Goal: Information Seeking & Learning: Learn about a topic

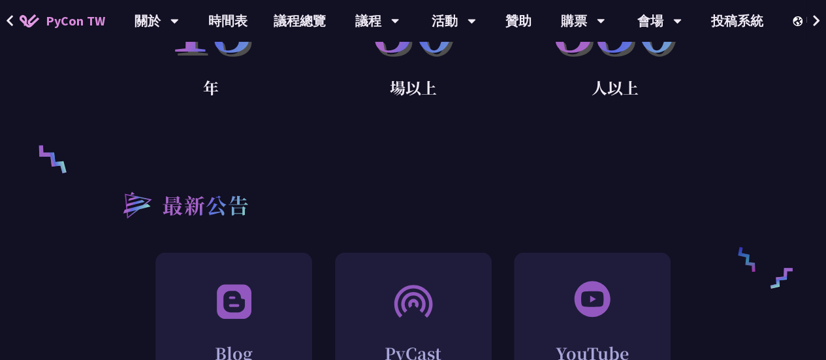
scroll to position [719, 0]
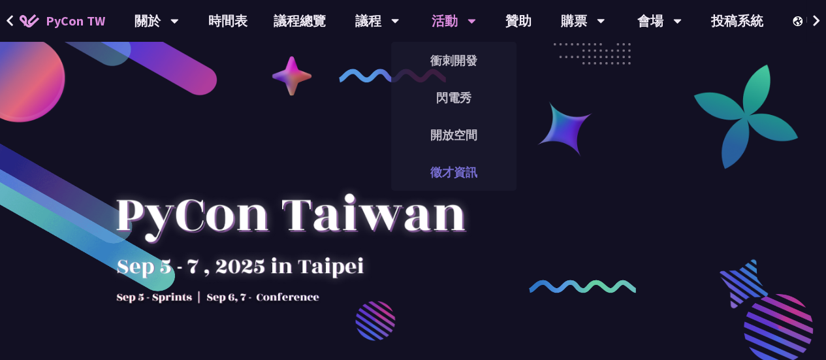
click at [465, 173] on link "徵才資訊" at bounding box center [453, 172] width 125 height 31
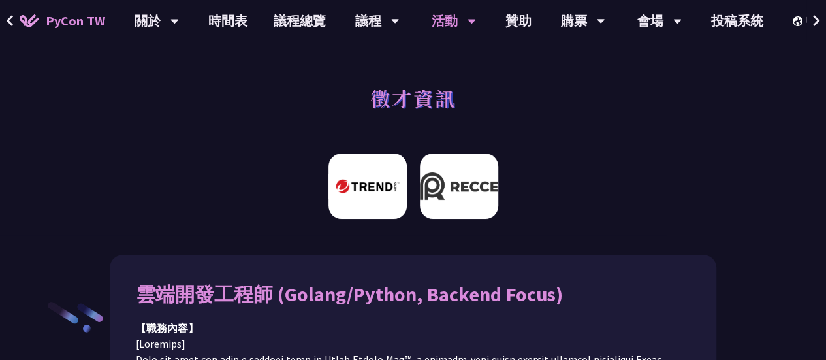
click at [449, 210] on img at bounding box center [459, 186] width 78 height 65
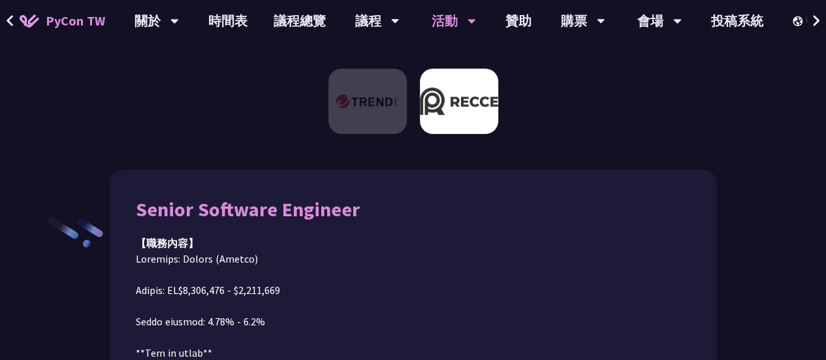
scroll to position [147, 0]
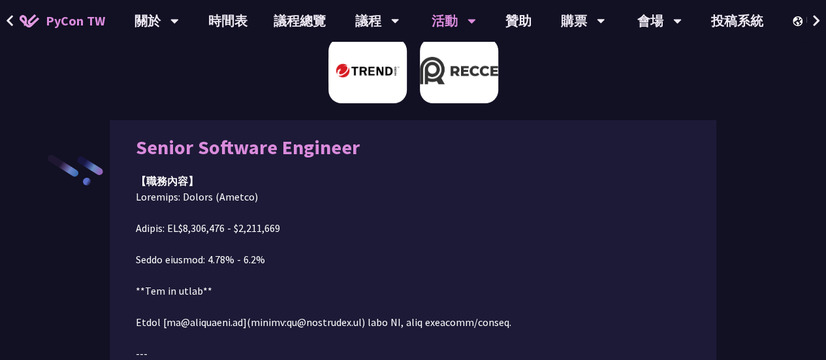
click at [348, 79] on img at bounding box center [368, 70] width 78 height 65
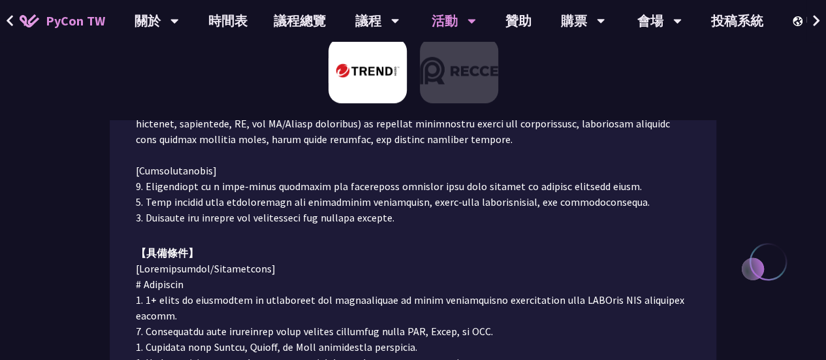
scroll to position [539, 0]
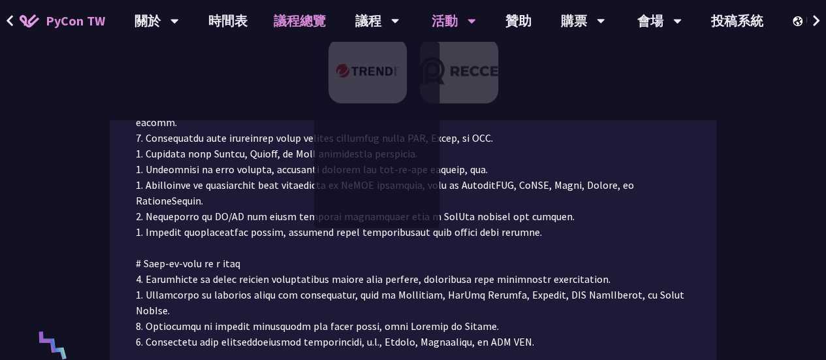
click at [280, 20] on link "議程總覽" at bounding box center [300, 21] width 78 height 42
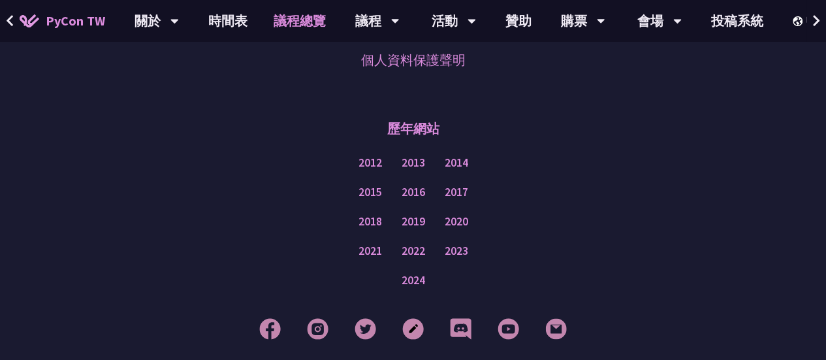
scroll to position [1768, 0]
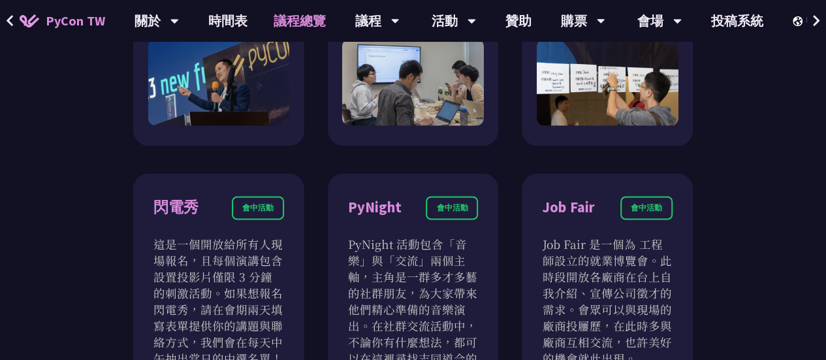
scroll to position [1045, 0]
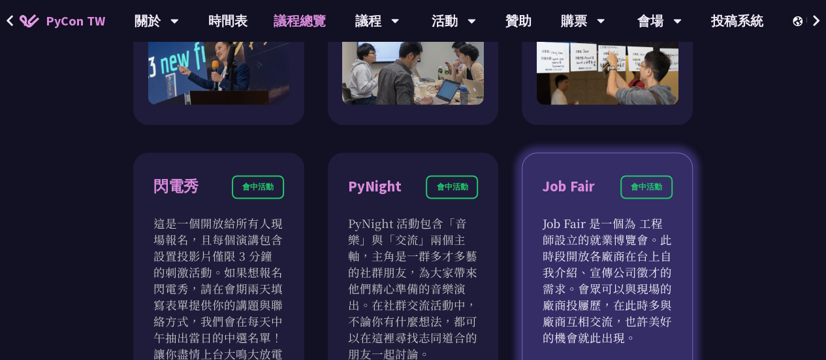
click at [616, 250] on p "Job Fair 是一個為 工程師設立的就業博覽會。此時段開放各廠商在台上自我介紹、宣傳公司徵才的需求。會眾可以與現場的廠商投屨歷，在此時多與廠商互相交流，也…" at bounding box center [607, 279] width 131 height 131
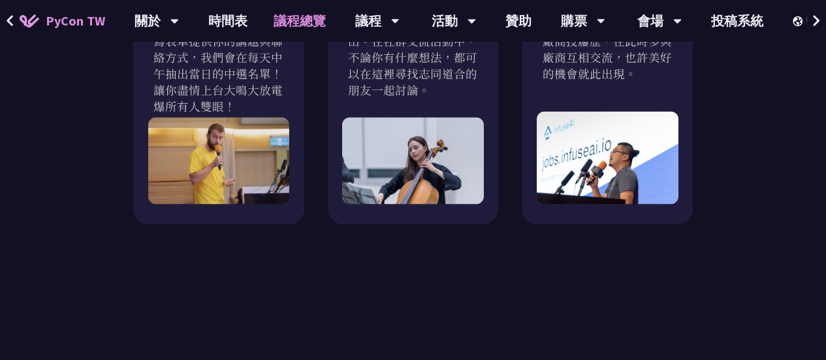
scroll to position [1306, 0]
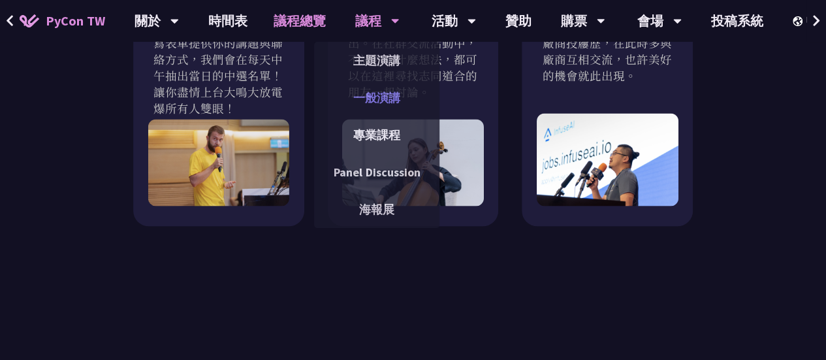
click at [384, 107] on link "一般演講" at bounding box center [376, 97] width 125 height 31
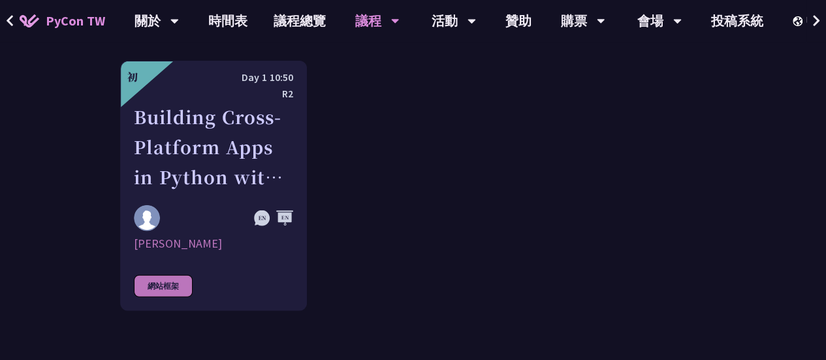
scroll to position [4050, 0]
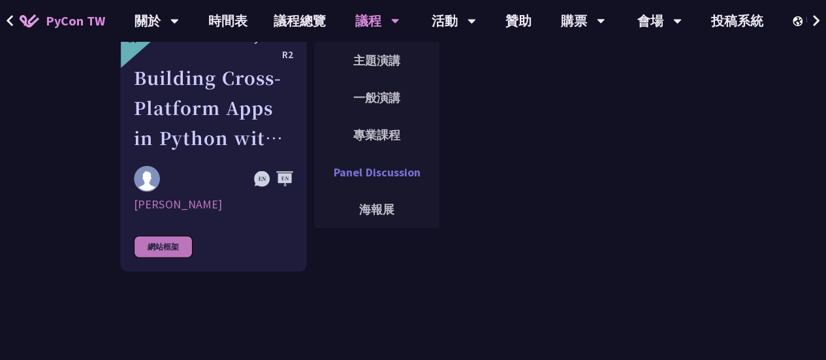
click at [372, 176] on link "Panel Discussion" at bounding box center [376, 172] width 125 height 31
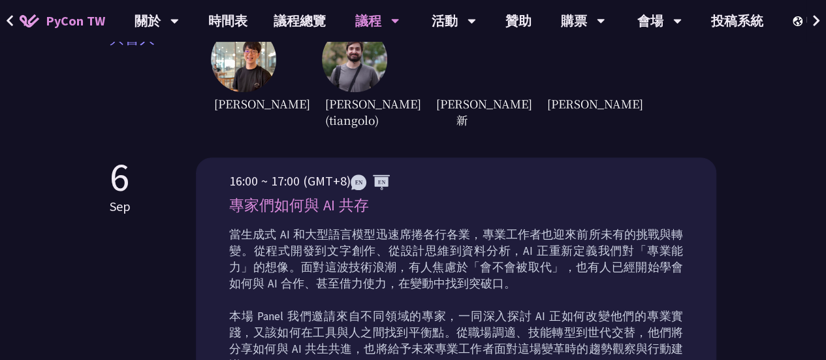
scroll to position [327, 0]
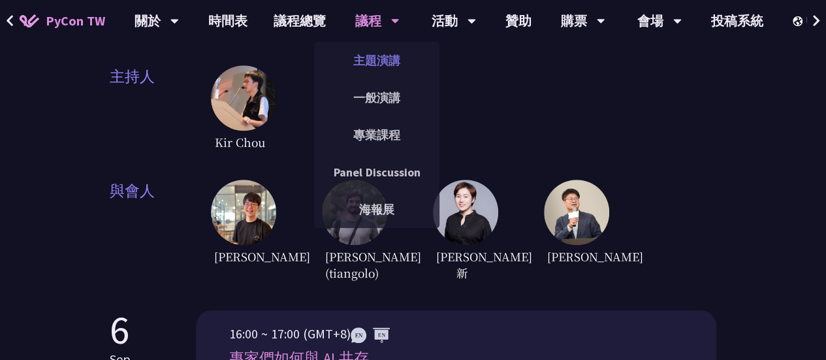
click at [376, 61] on link "主題演講" at bounding box center [376, 60] width 125 height 31
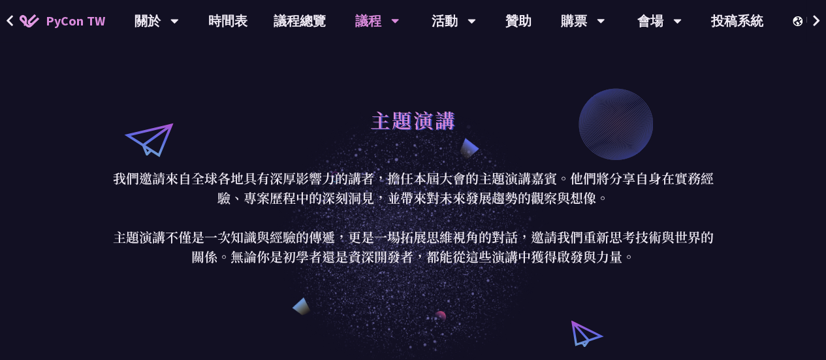
scroll to position [392, 0]
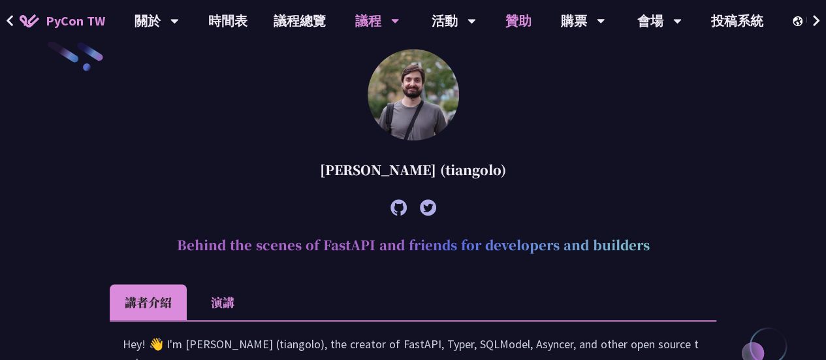
click at [517, 16] on link "贊助" at bounding box center [519, 21] width 52 height 42
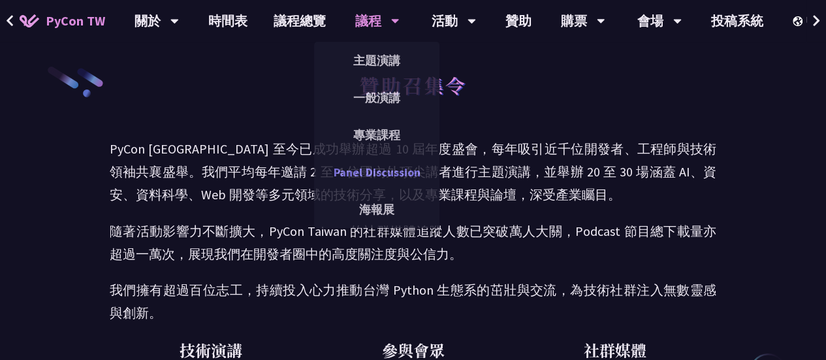
click at [386, 170] on link "Panel Discussion" at bounding box center [376, 172] width 125 height 31
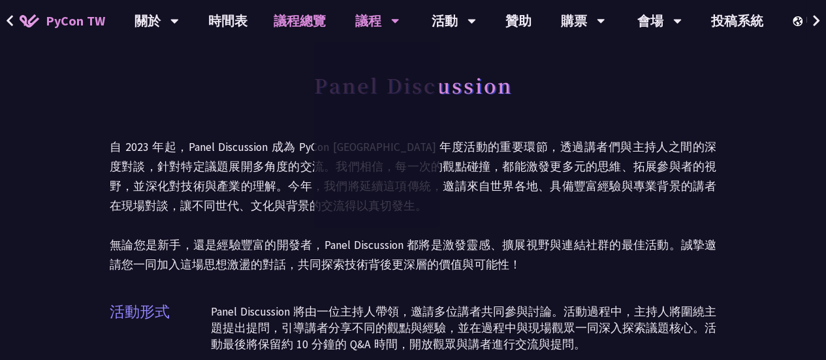
click at [278, 19] on link "議程總覽" at bounding box center [300, 21] width 78 height 42
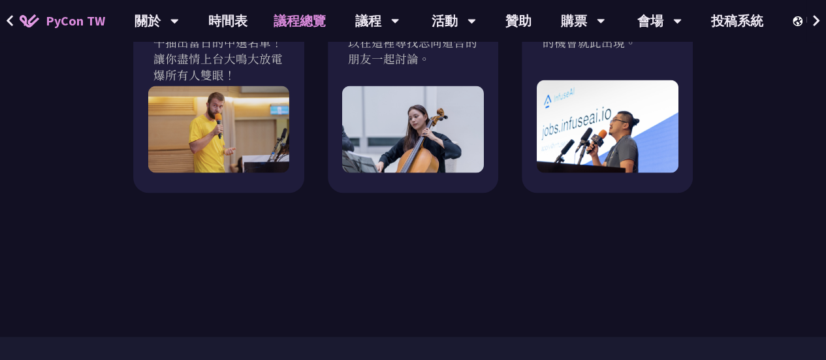
scroll to position [1372, 0]
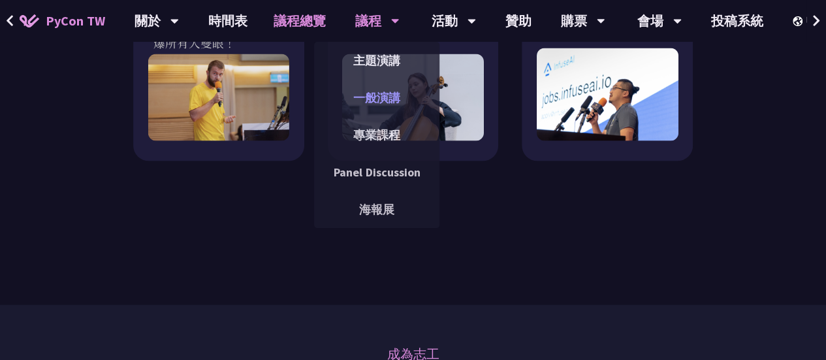
click at [395, 96] on link "一般演講" at bounding box center [376, 97] width 125 height 31
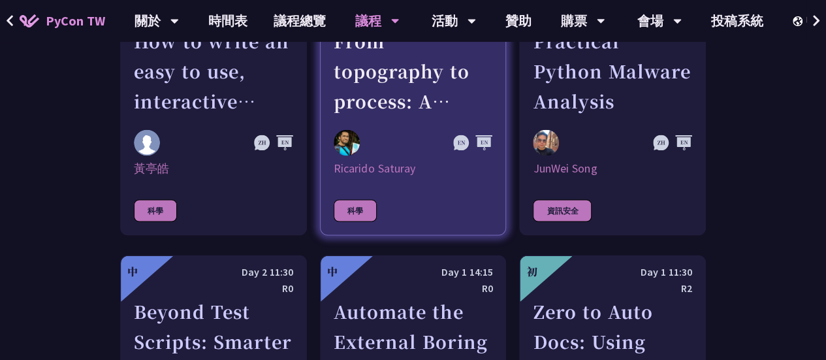
scroll to position [3462, 0]
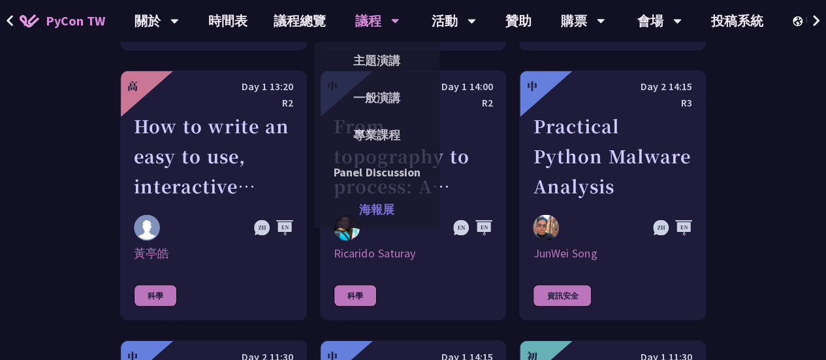
click at [389, 206] on link "海報展" at bounding box center [376, 209] width 125 height 31
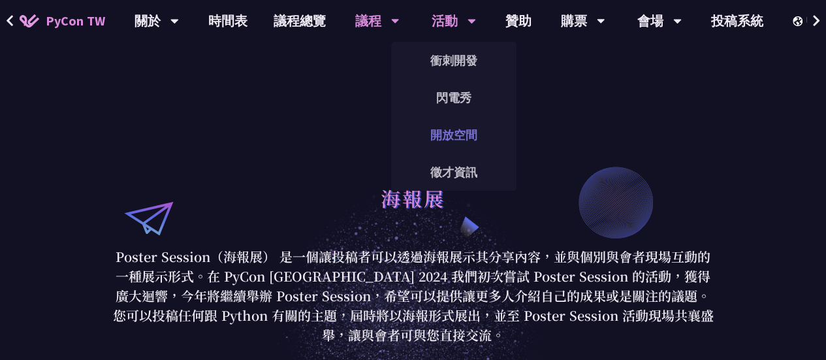
click at [462, 133] on link "開放空間" at bounding box center [453, 135] width 125 height 31
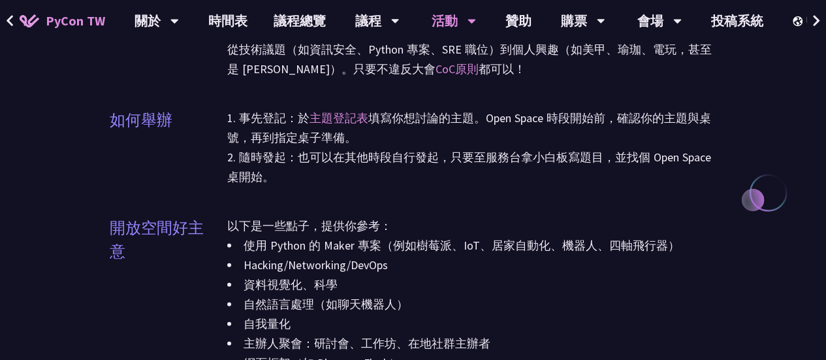
scroll to position [1176, 0]
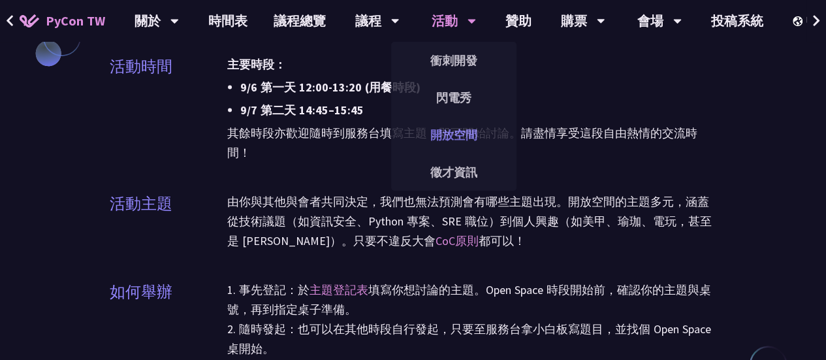
click at [461, 134] on link "開放空間" at bounding box center [453, 135] width 125 height 31
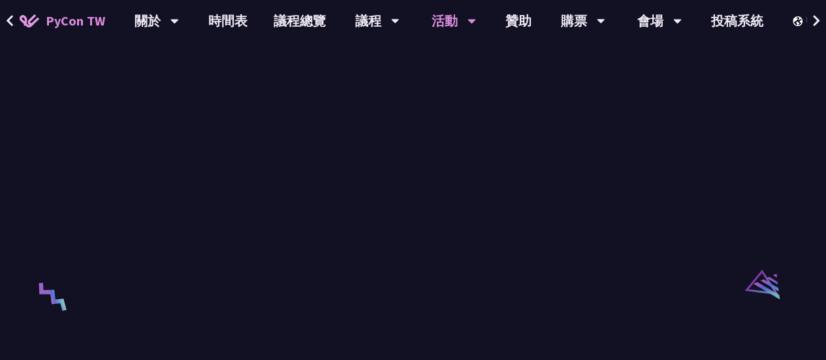
scroll to position [2090, 0]
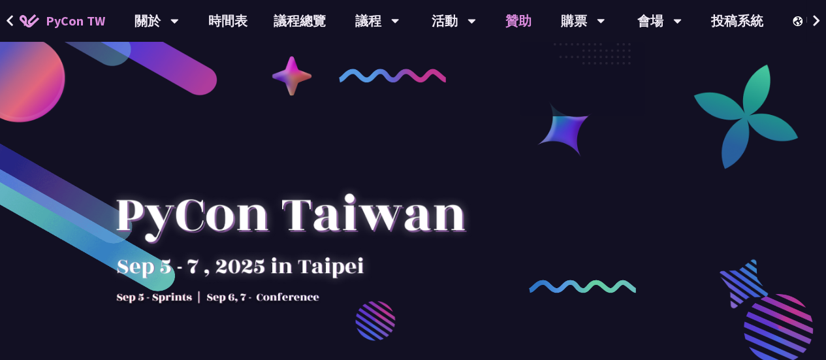
click at [521, 19] on link "贊助" at bounding box center [519, 21] width 52 height 42
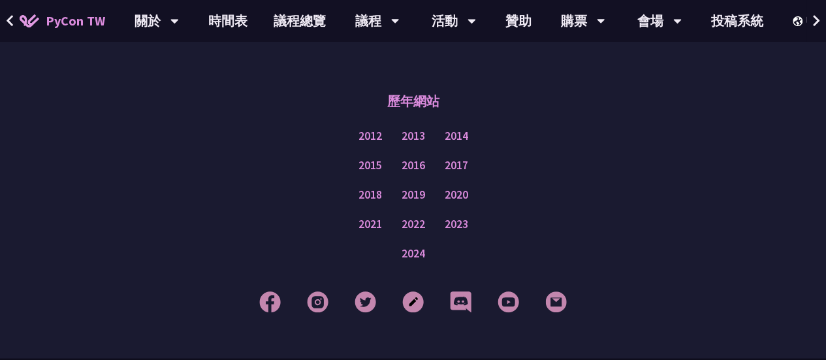
scroll to position [1167, 0]
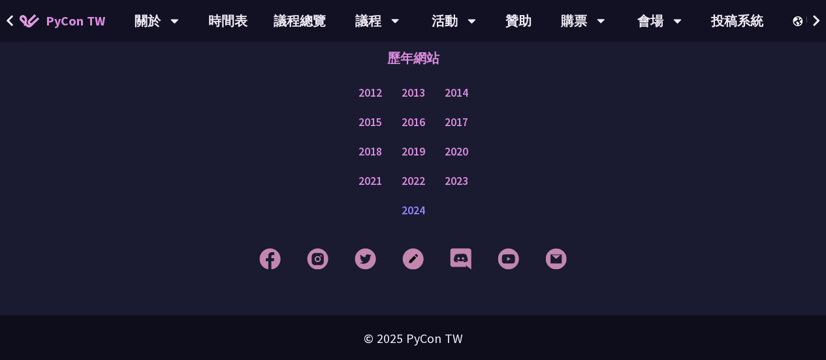
click at [413, 208] on link "2024" at bounding box center [414, 210] width 24 height 16
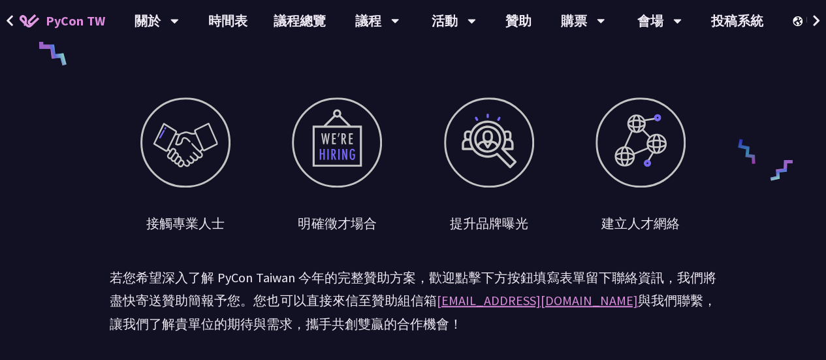
scroll to position [514, 0]
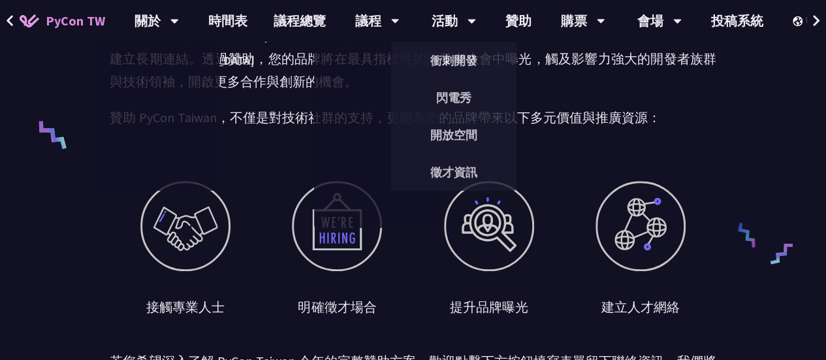
click at [71, 18] on span "PyCon TW" at bounding box center [75, 21] width 59 height 20
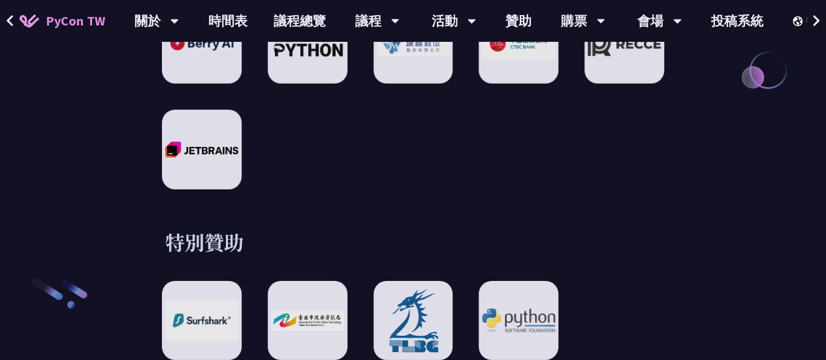
scroll to position [1633, 0]
